Goal: Task Accomplishment & Management: Manage account settings

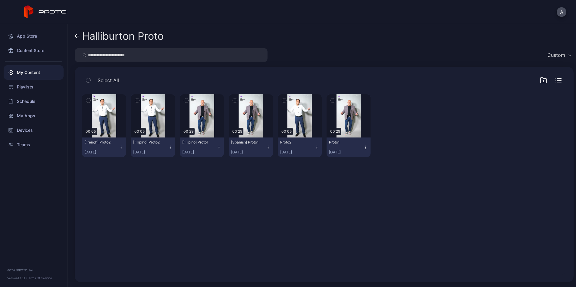
click at [35, 72] on div "My Content" at bounding box center [34, 72] width 60 height 14
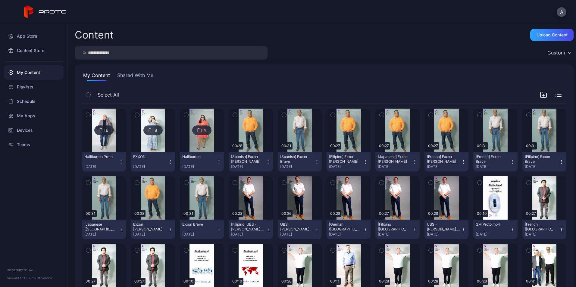
click at [110, 157] on div "Halliburton Proto" at bounding box center [100, 157] width 33 height 5
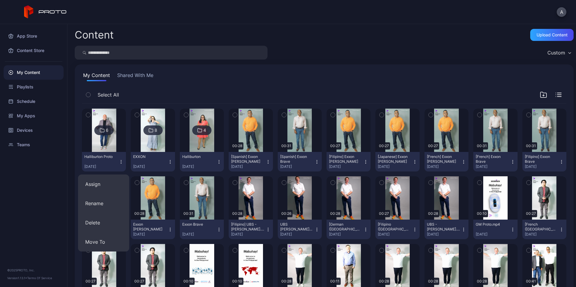
click at [96, 154] on button "Halliburton Proto Oct 2, 2025" at bounding box center [104, 162] width 44 height 20
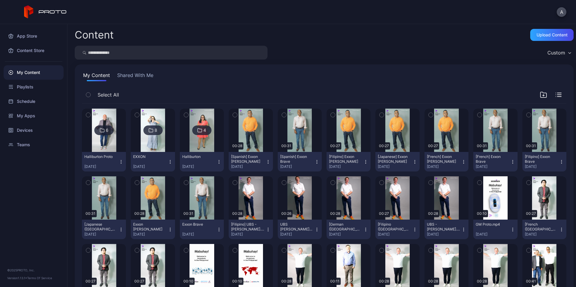
click at [104, 137] on img at bounding box center [104, 130] width 24 height 43
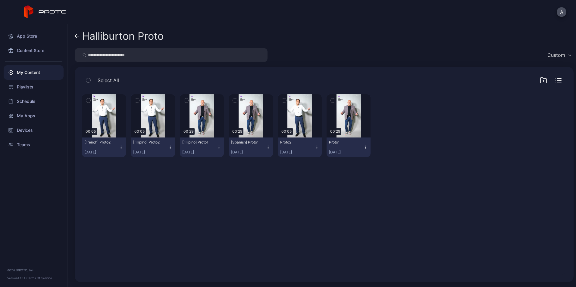
click at [358, 146] on div "Proto1 Oct 2, 2025" at bounding box center [346, 147] width 34 height 15
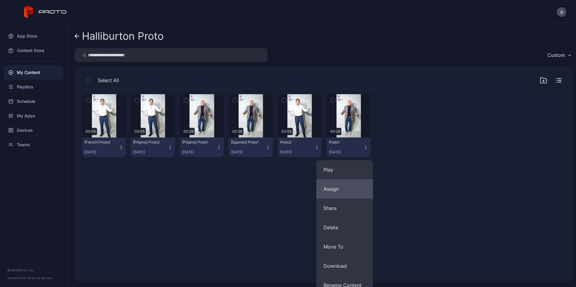
scroll to position [46, 0]
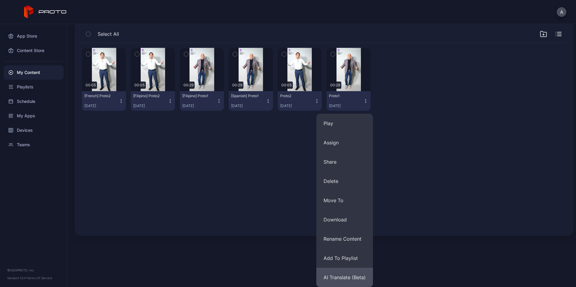
click at [344, 276] on button "AI Translate (Beta)" at bounding box center [344, 277] width 57 height 19
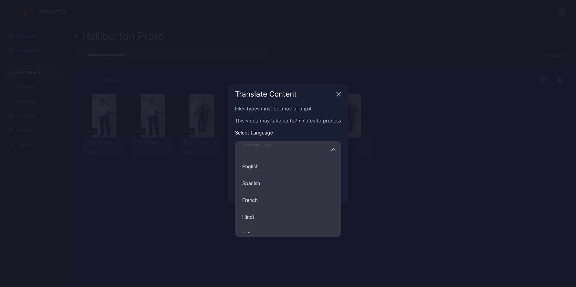
click at [278, 154] on input "Select Language English Spanish French Hindi Italian German Polish Portuguese C…" at bounding box center [288, 149] width 106 height 17
click at [274, 203] on button "French" at bounding box center [288, 200] width 106 height 17
type input "******"
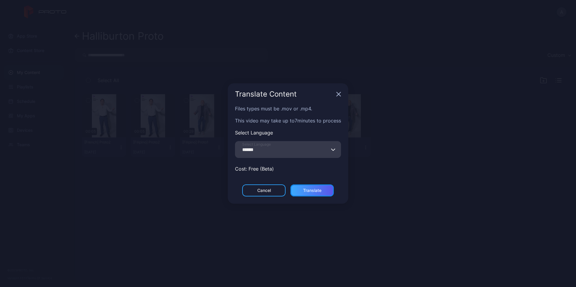
click at [323, 189] on div "Translate" at bounding box center [311, 191] width 43 height 12
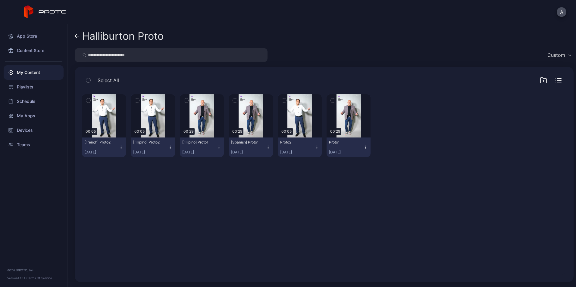
click at [363, 147] on icon "button" at bounding box center [365, 147] width 5 height 5
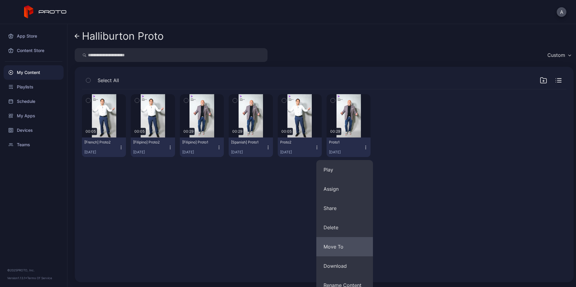
scroll to position [46, 0]
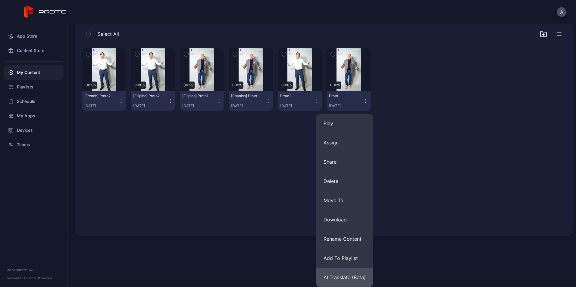
click at [355, 279] on button "AI Translate (Beta)" at bounding box center [344, 277] width 57 height 19
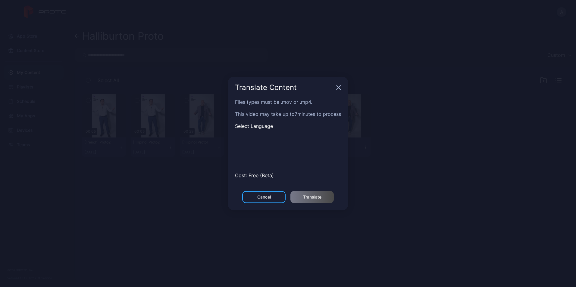
scroll to position [0, 0]
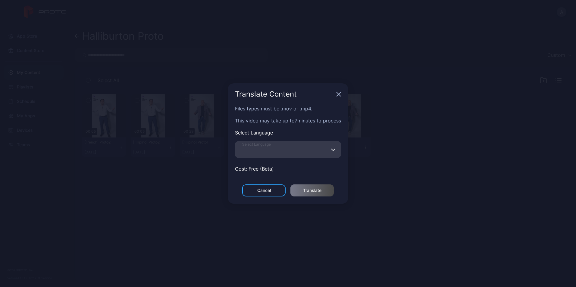
click at [285, 152] on input "Select Language" at bounding box center [288, 149] width 106 height 17
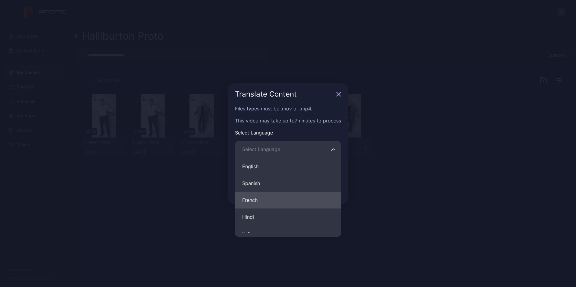
click at [276, 205] on button "French" at bounding box center [288, 200] width 106 height 17
type input "******"
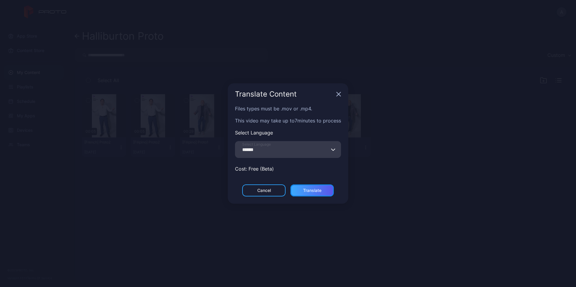
click at [322, 188] on div "Translate" at bounding box center [311, 191] width 43 height 12
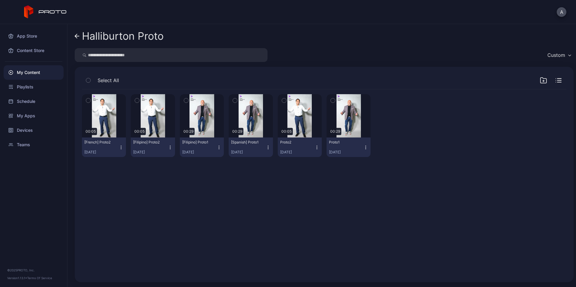
click at [76, 34] on icon at bounding box center [77, 36] width 5 height 5
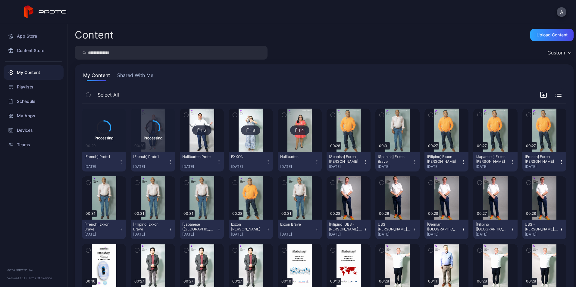
click at [121, 163] on icon "button" at bounding box center [121, 162] width 5 height 5
click at [105, 185] on button "Delete" at bounding box center [103, 184] width 51 height 19
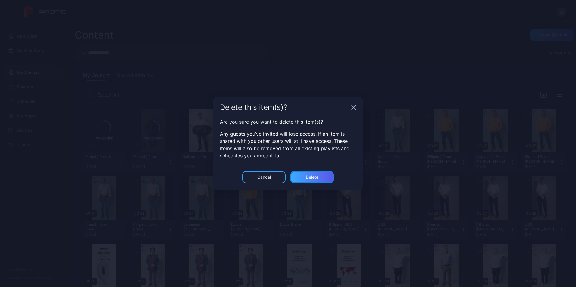
click at [316, 174] on div "Delete" at bounding box center [311, 177] width 43 height 12
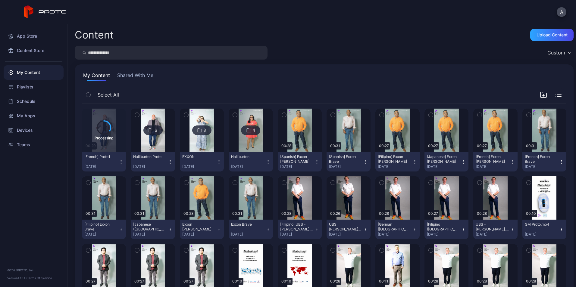
click at [162, 137] on img at bounding box center [153, 130] width 24 height 43
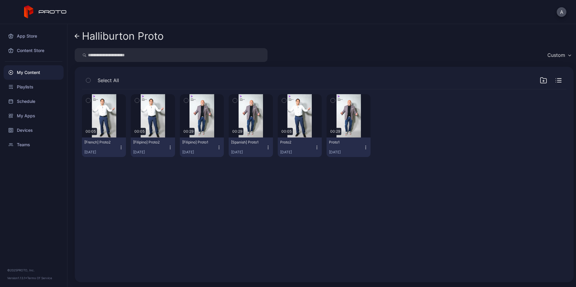
click at [76, 34] on icon at bounding box center [77, 36] width 5 height 5
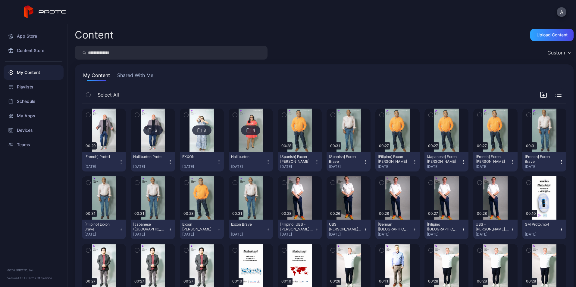
click at [122, 164] on button "[French] Proto1 [DATE]" at bounding box center [104, 162] width 44 height 20
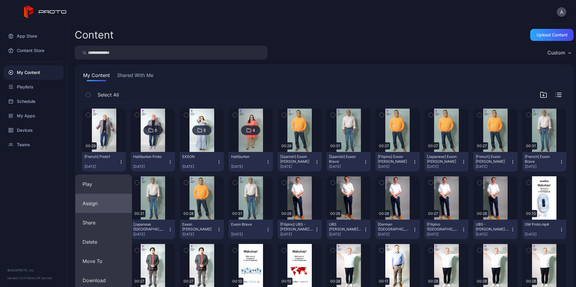
click at [106, 206] on button "Assign" at bounding box center [103, 203] width 57 height 19
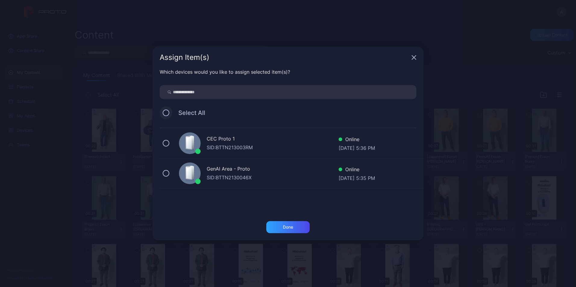
click at [167, 115] on button at bounding box center [166, 113] width 7 height 7
click at [283, 224] on div "Done" at bounding box center [287, 227] width 43 height 12
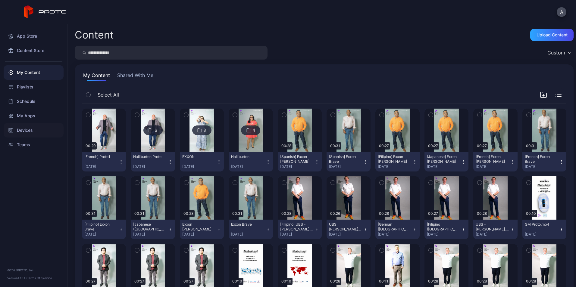
click at [28, 126] on div "Devices" at bounding box center [34, 130] width 60 height 14
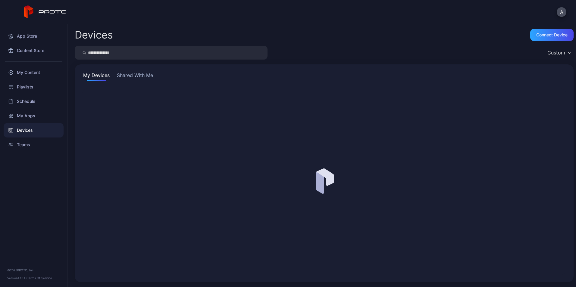
click at [146, 78] on button "Shared With Me" at bounding box center [135, 77] width 39 height 10
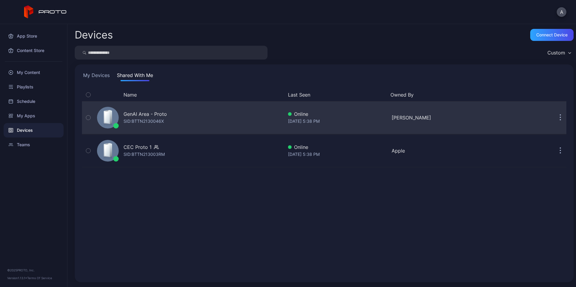
click at [180, 117] on div "GenAI Area - Proto SID: BTTN2130046X" at bounding box center [189, 118] width 189 height 30
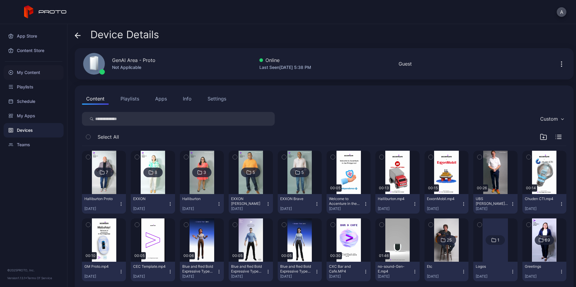
click at [44, 74] on div "My Content" at bounding box center [34, 72] width 60 height 14
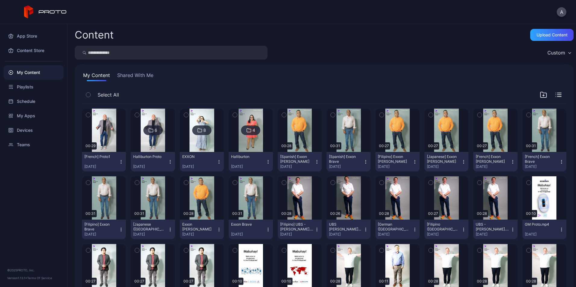
click at [196, 148] on img at bounding box center [201, 130] width 24 height 43
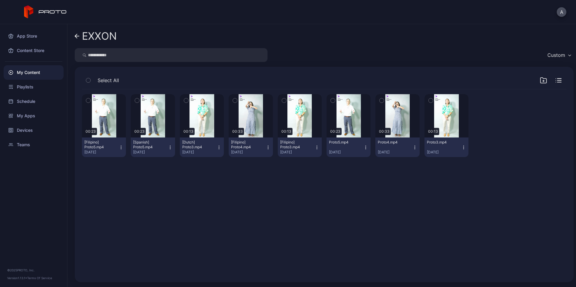
click at [455, 147] on div "Proto3.mp4 Oct 2, 2025" at bounding box center [444, 147] width 34 height 15
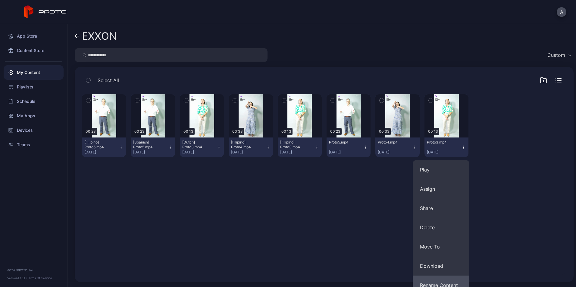
scroll to position [46, 0]
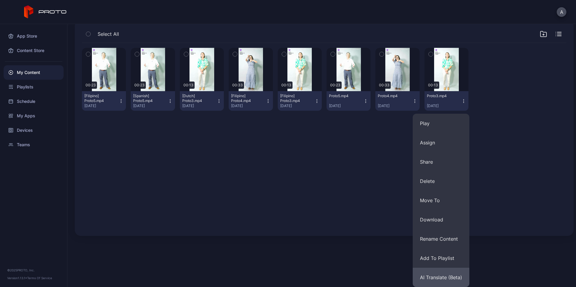
click at [452, 278] on button "AI Translate (Beta)" at bounding box center [441, 277] width 57 height 19
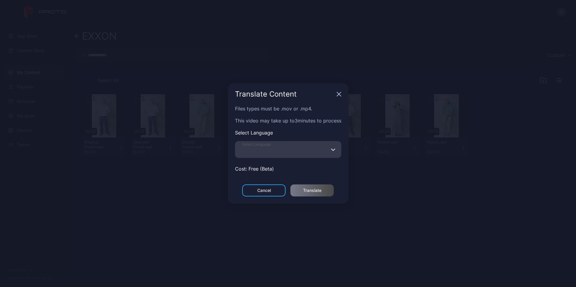
click at [313, 149] on input "Select Language" at bounding box center [288, 149] width 106 height 17
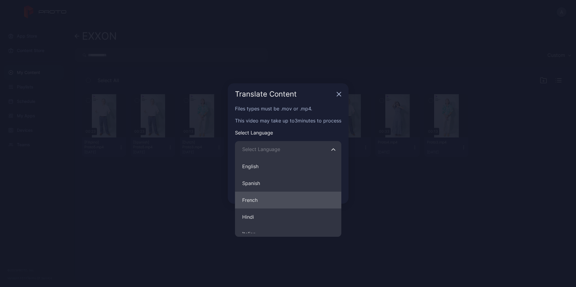
click at [267, 201] on button "French" at bounding box center [288, 200] width 106 height 17
type input "******"
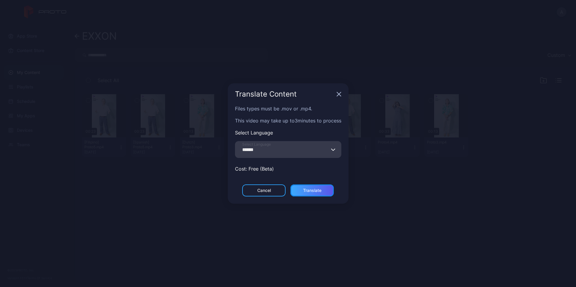
click at [318, 190] on div "Translate" at bounding box center [312, 190] width 18 height 5
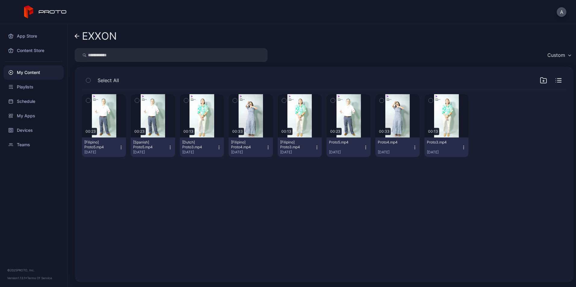
click at [408, 151] on button "Proto4.mp4 Oct 2, 2025" at bounding box center [397, 148] width 44 height 20
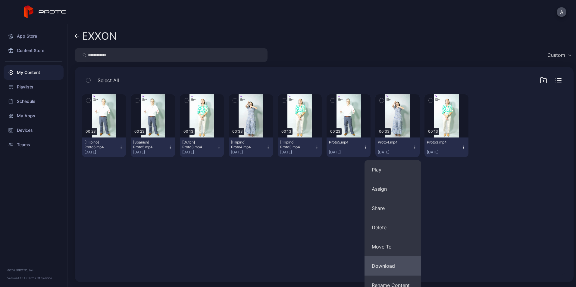
scroll to position [46, 0]
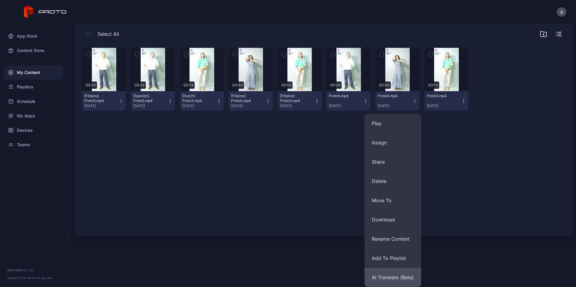
click at [404, 274] on button "AI Translate (Beta)" at bounding box center [393, 277] width 57 height 19
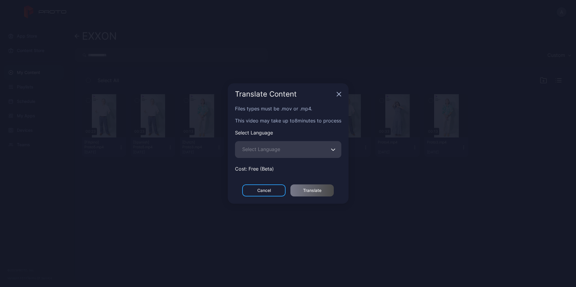
click at [276, 148] on span "Select Language" at bounding box center [261, 149] width 38 height 7
click at [276, 148] on input "Select Language" at bounding box center [288, 149] width 106 height 17
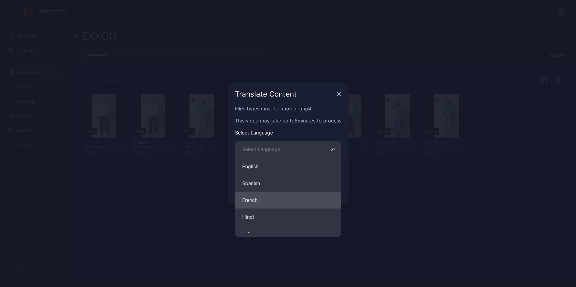
click at [272, 196] on button "French" at bounding box center [288, 200] width 106 height 17
type input "******"
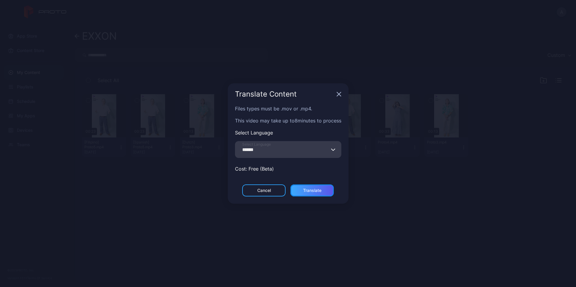
click at [322, 185] on div "Translate" at bounding box center [311, 191] width 43 height 12
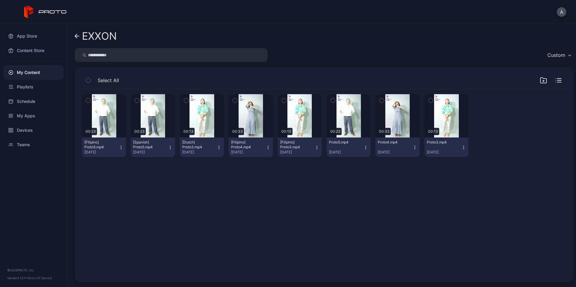
click at [363, 148] on icon "button" at bounding box center [365, 147] width 5 height 5
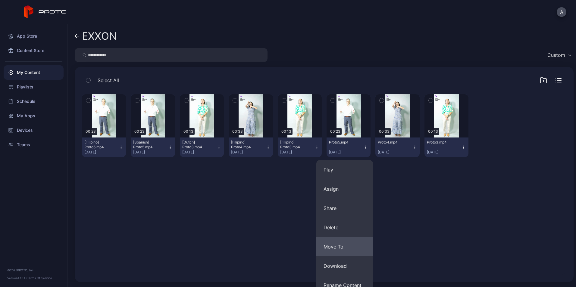
scroll to position [46, 0]
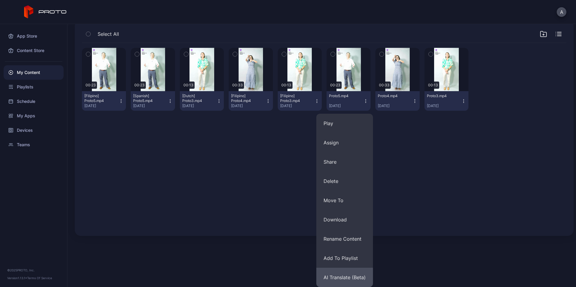
click at [354, 276] on button "AI Translate (Beta)" at bounding box center [344, 277] width 57 height 19
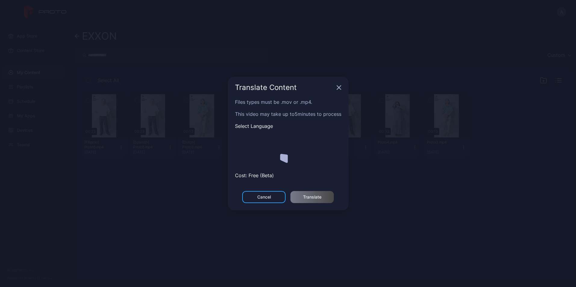
scroll to position [0, 0]
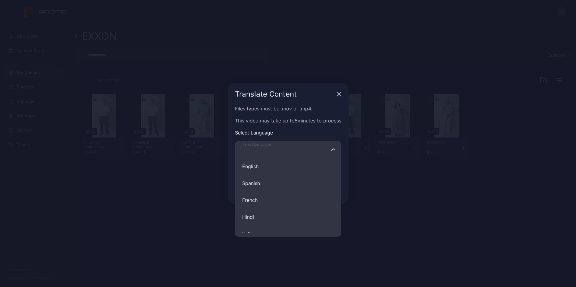
click at [281, 150] on input "Select Language English Spanish French Hindi Italian German Polish Portuguese C…" at bounding box center [288, 149] width 106 height 17
click at [277, 206] on button "French" at bounding box center [288, 200] width 106 height 17
type input "******"
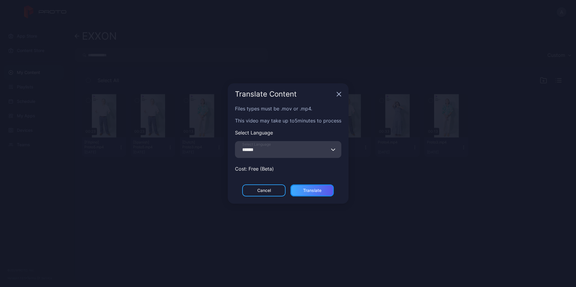
click at [324, 193] on div "Translate" at bounding box center [311, 191] width 43 height 12
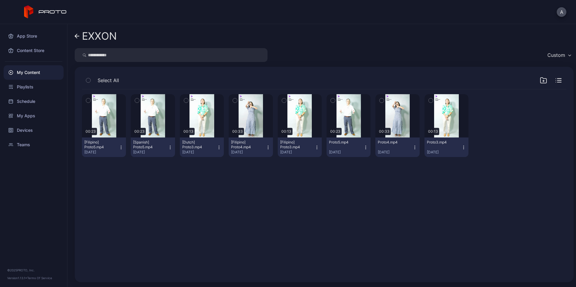
click at [45, 76] on div "My Content" at bounding box center [34, 72] width 60 height 14
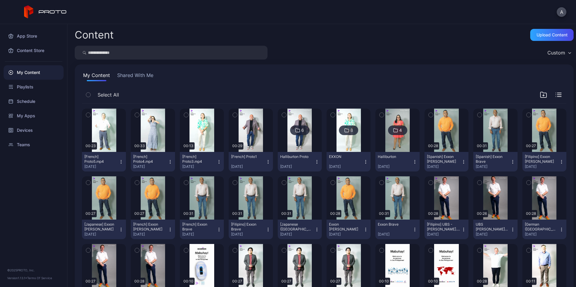
click at [185, 113] on icon "button" at bounding box center [186, 115] width 4 height 7
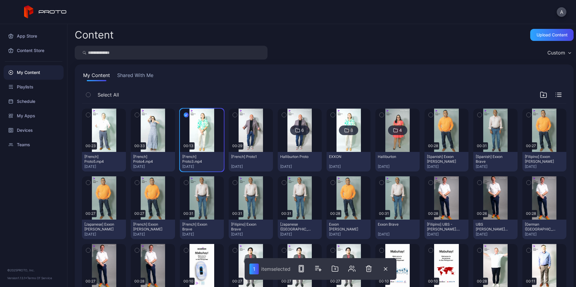
click at [139, 112] on button "button" at bounding box center [137, 115] width 13 height 13
click at [89, 111] on button "button" at bounding box center [88, 115] width 13 height 13
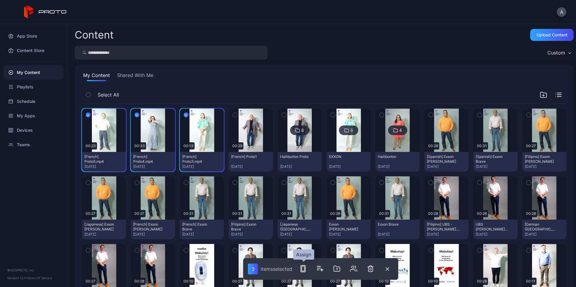
click at [302, 267] on icon "button" at bounding box center [302, 268] width 7 height 7
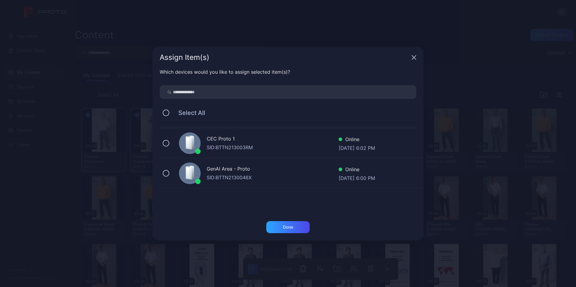
click at [183, 111] on span "Select All" at bounding box center [188, 112] width 33 height 7
click at [171, 111] on div "Select All" at bounding box center [288, 113] width 257 height 13
click at [168, 114] on button at bounding box center [166, 113] width 7 height 7
click at [295, 230] on div "Done" at bounding box center [287, 227] width 43 height 12
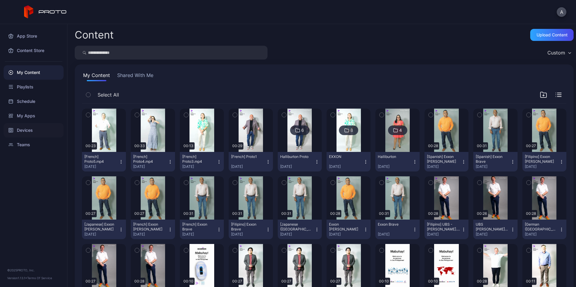
click at [40, 131] on div "Devices" at bounding box center [34, 130] width 60 height 14
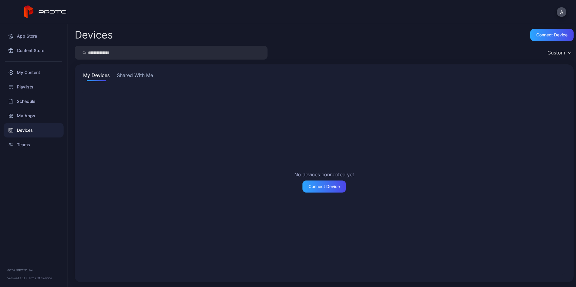
click at [144, 75] on button "Shared With Me" at bounding box center [135, 77] width 39 height 10
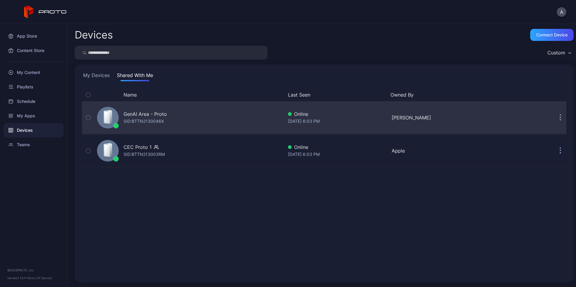
click at [166, 114] on div "GenAI Area - Proto" at bounding box center [145, 114] width 43 height 7
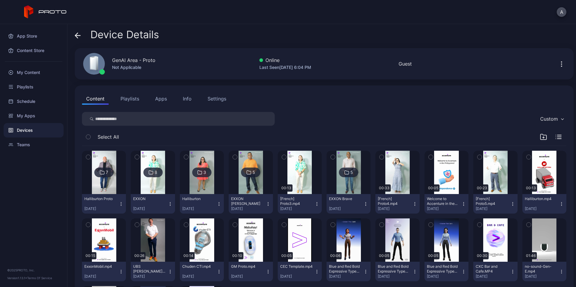
click at [40, 129] on div "Devices" at bounding box center [34, 130] width 60 height 14
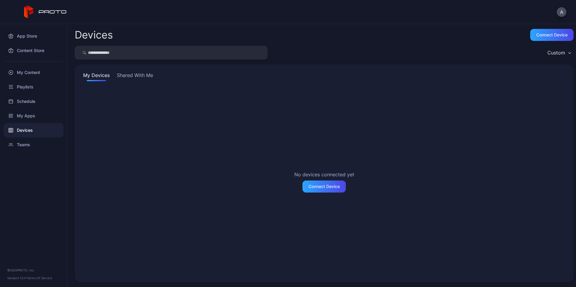
click at [131, 76] on button "Shared With Me" at bounding box center [135, 77] width 39 height 10
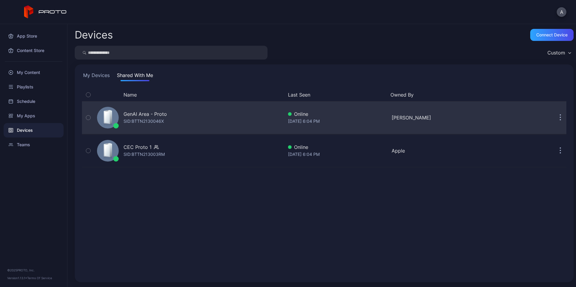
click at [129, 112] on div "GenAI Area - Proto" at bounding box center [145, 114] width 43 height 7
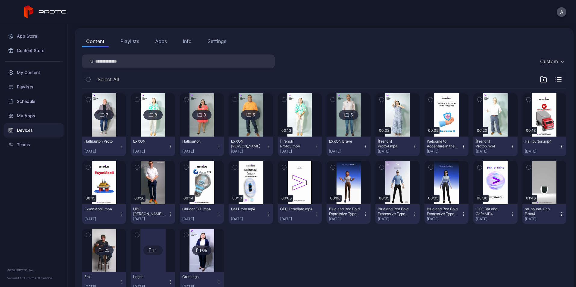
scroll to position [58, 0]
click at [380, 98] on icon "button" at bounding box center [382, 99] width 4 height 7
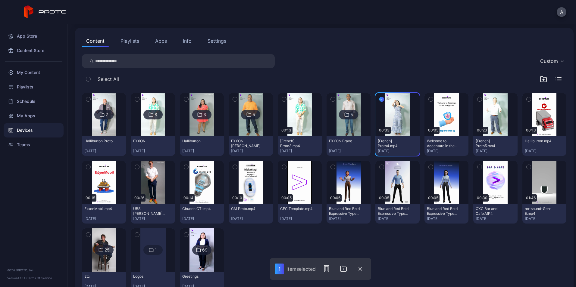
click at [477, 101] on icon "button" at bounding box center [479, 99] width 4 height 7
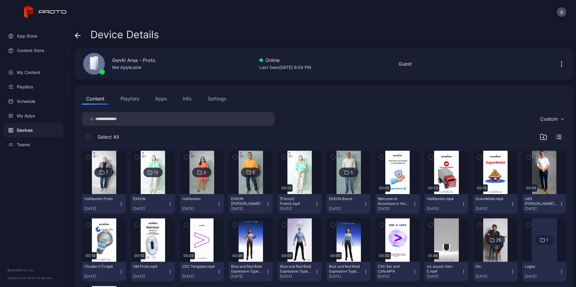
click at [78, 39] on span at bounding box center [78, 34] width 6 height 11
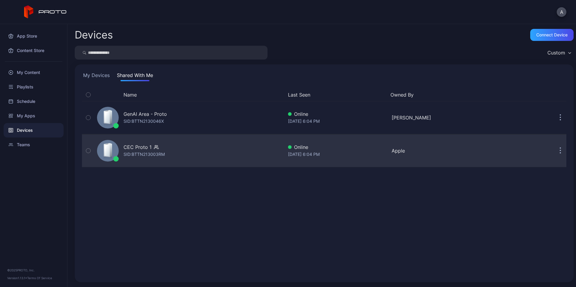
click at [131, 145] on div "CEC Proto 1" at bounding box center [138, 147] width 28 height 7
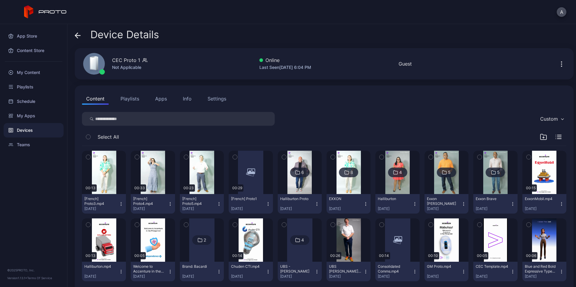
scroll to position [16, 0]
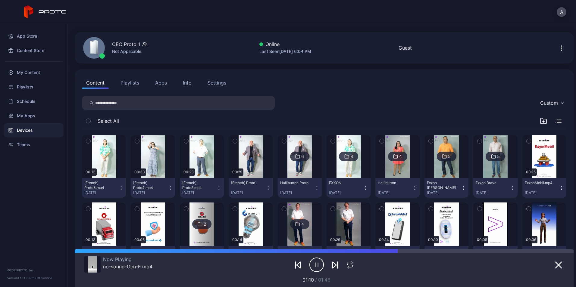
click at [186, 141] on icon "button" at bounding box center [186, 141] width 4 height 7
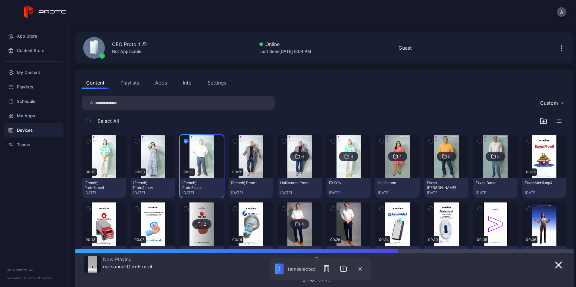
click at [133, 142] on button "button" at bounding box center [137, 141] width 13 height 13
click at [91, 138] on button "button" at bounding box center [88, 141] width 13 height 13
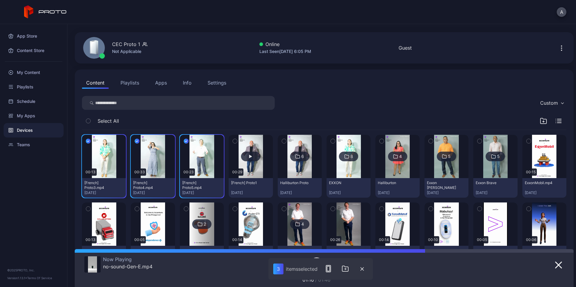
scroll to position [0, 0]
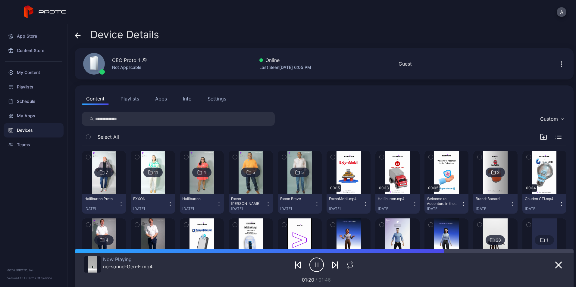
click at [78, 34] on icon at bounding box center [78, 36] width 6 height 6
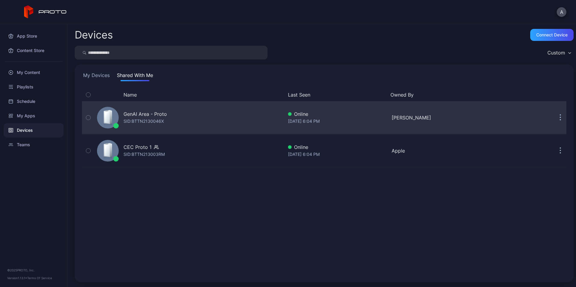
click at [142, 130] on div "GenAI Area - Proto SID: BTTN2130046X" at bounding box center [189, 118] width 189 height 30
